Goal: Information Seeking & Learning: Learn about a topic

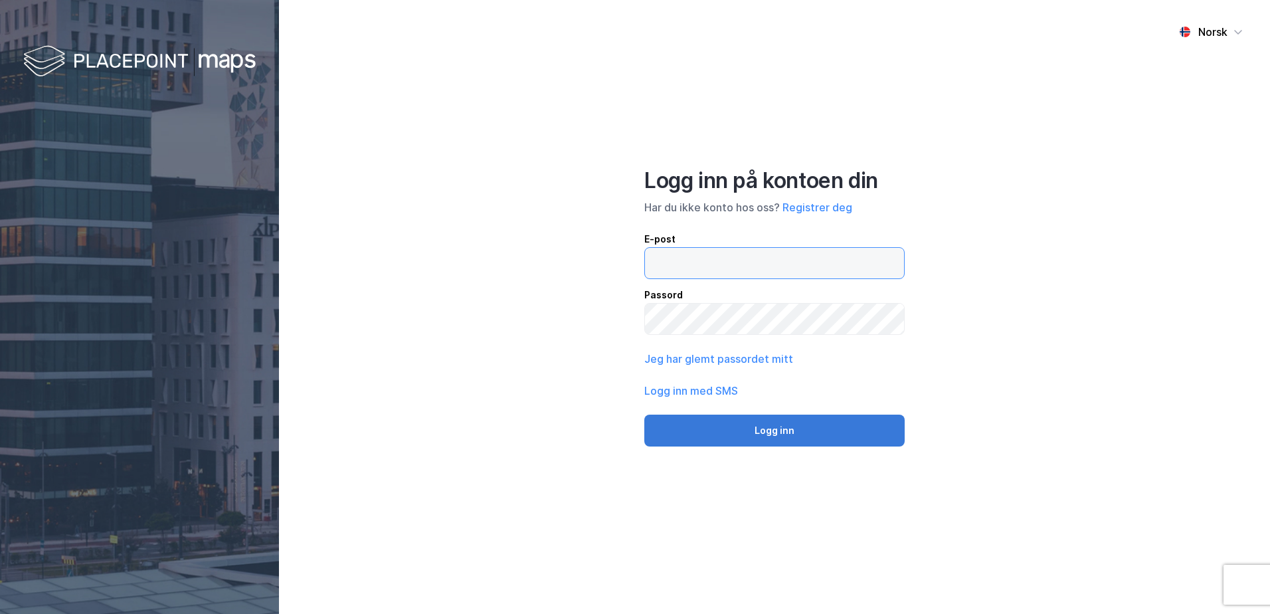
type input "[EMAIL_ADDRESS][DOMAIN_NAME]"
click at [768, 434] on button "Logg inn" at bounding box center [774, 430] width 260 height 32
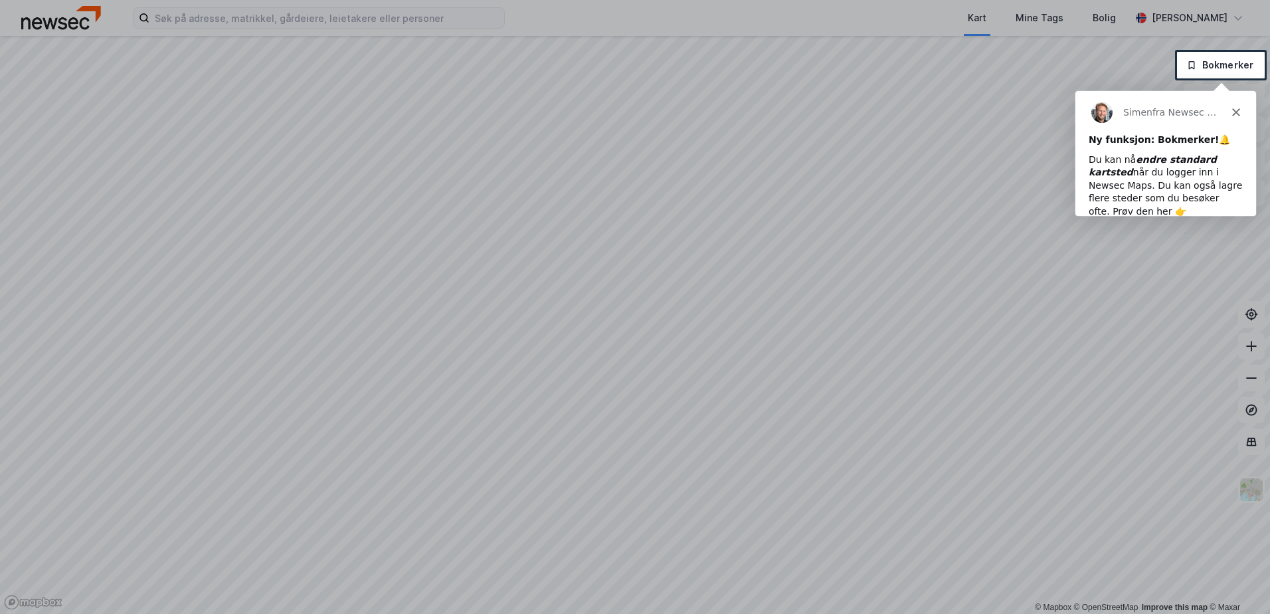
click at [199, 25] on div at bounding box center [635, 26] width 1270 height 52
click at [200, 22] on div at bounding box center [635, 26] width 1270 height 52
click at [1231, 112] on icon "Lukk" at bounding box center [1235, 112] width 8 height 8
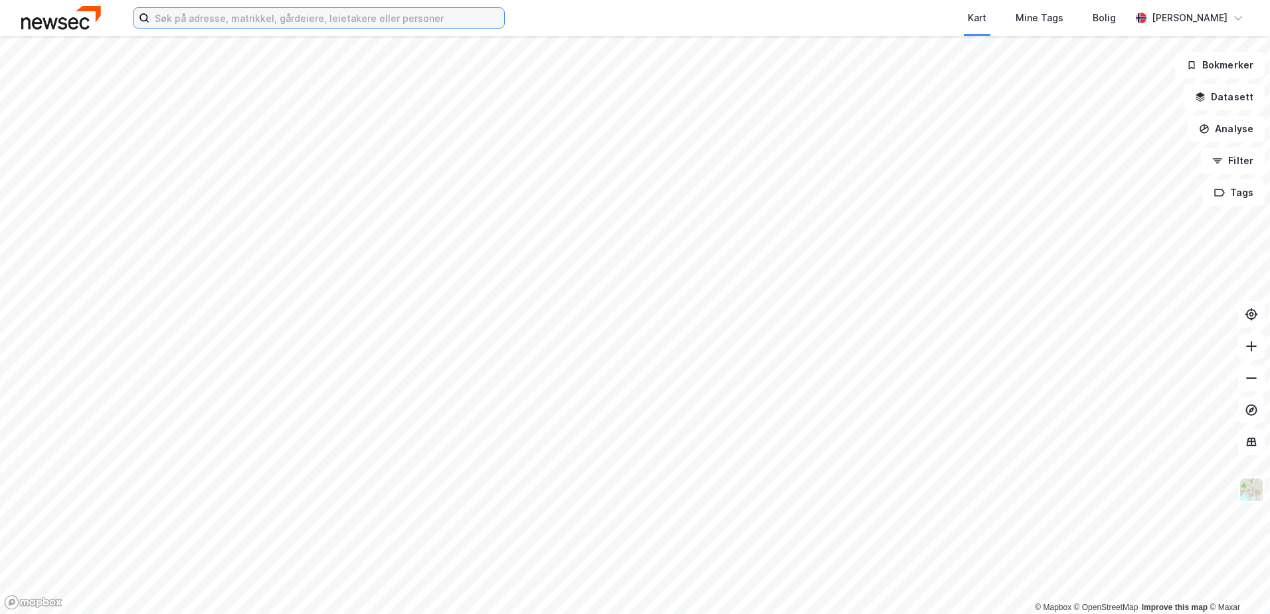
click at [195, 22] on input at bounding box center [326, 18] width 355 height 20
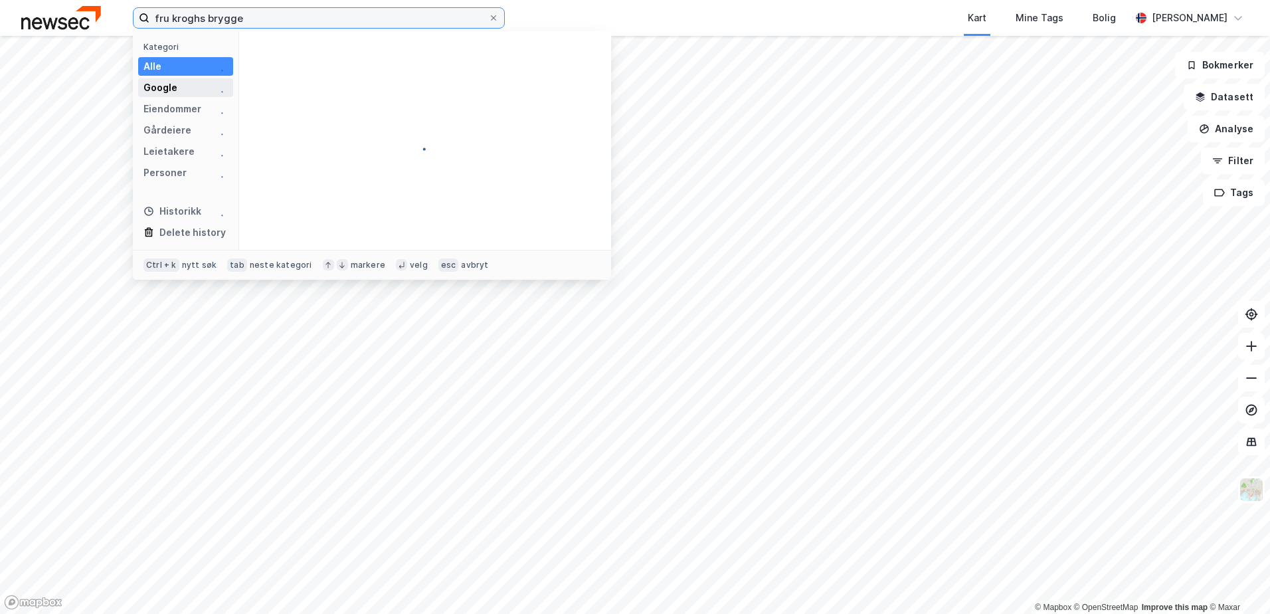
type input "fru kroghs brygge"
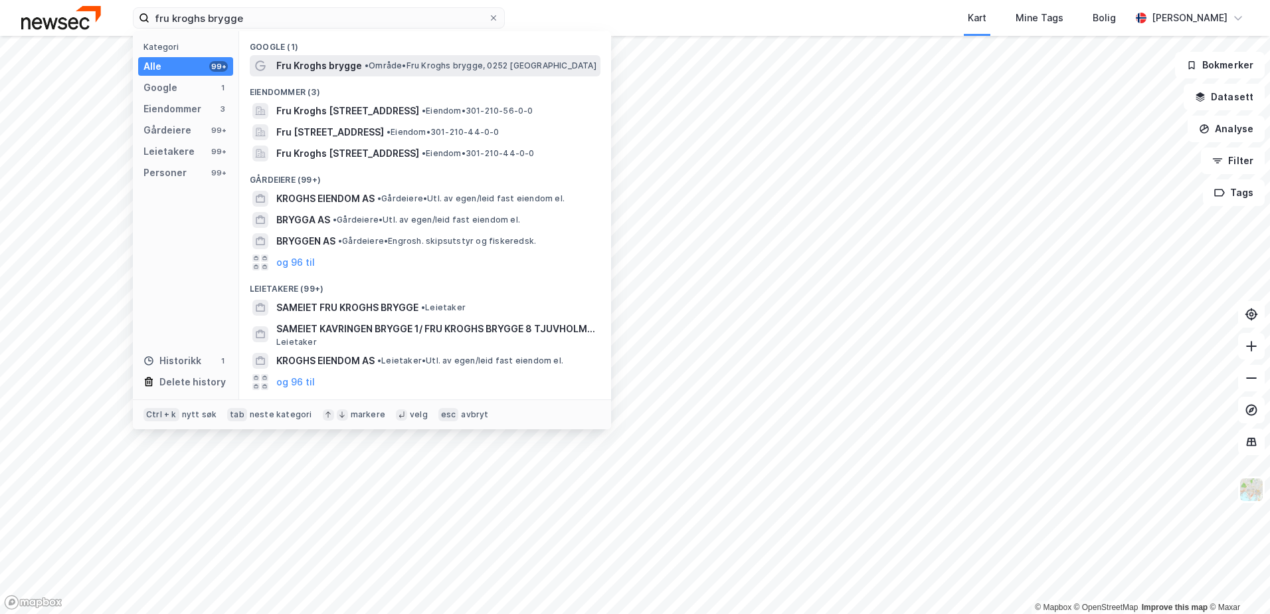
click at [335, 72] on span "Fru Kroghs brygge" at bounding box center [319, 66] width 86 height 16
